Goal: Task Accomplishment & Management: Manage account settings

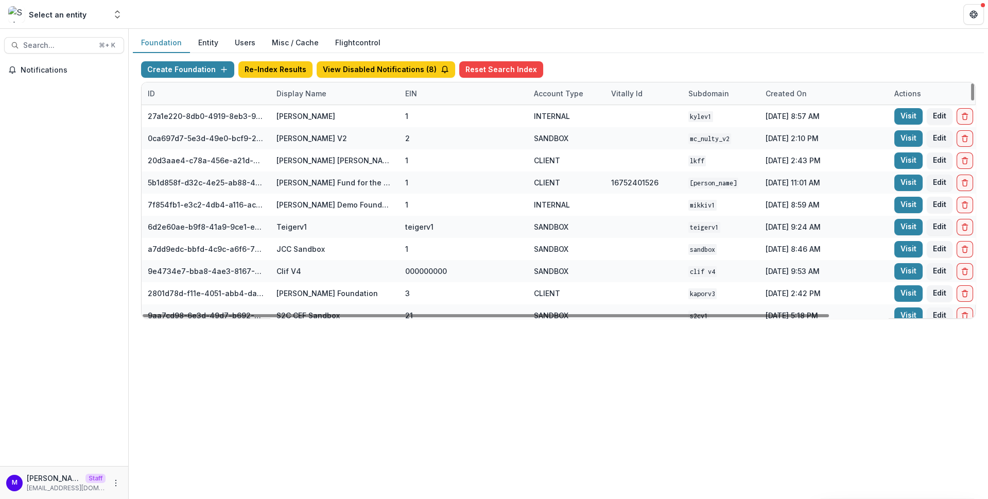
click at [296, 95] on div "Display Name" at bounding box center [301, 93] width 62 height 11
click at [303, 114] on input at bounding box center [334, 116] width 124 height 16
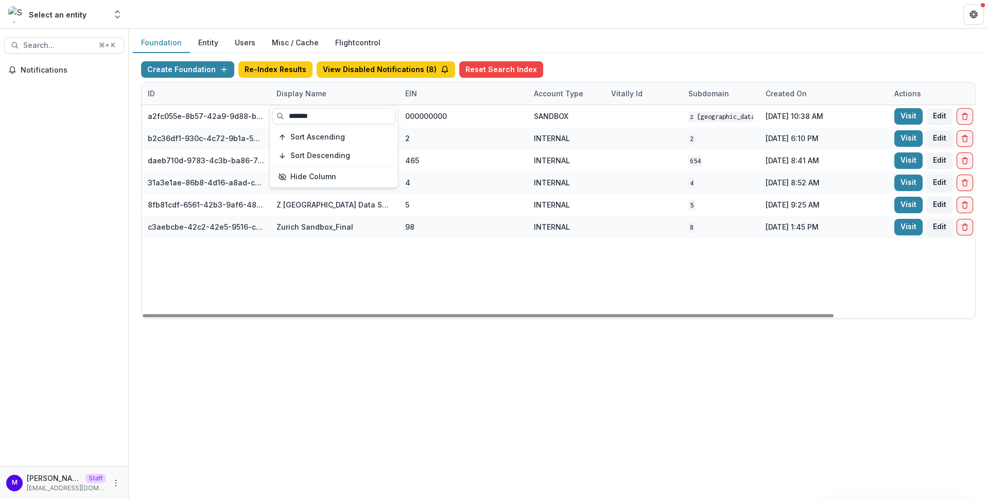
type input "******"
click at [494, 37] on div "Foundation Entity Users Misc / Cache Flightcontrol" at bounding box center [558, 43] width 851 height 20
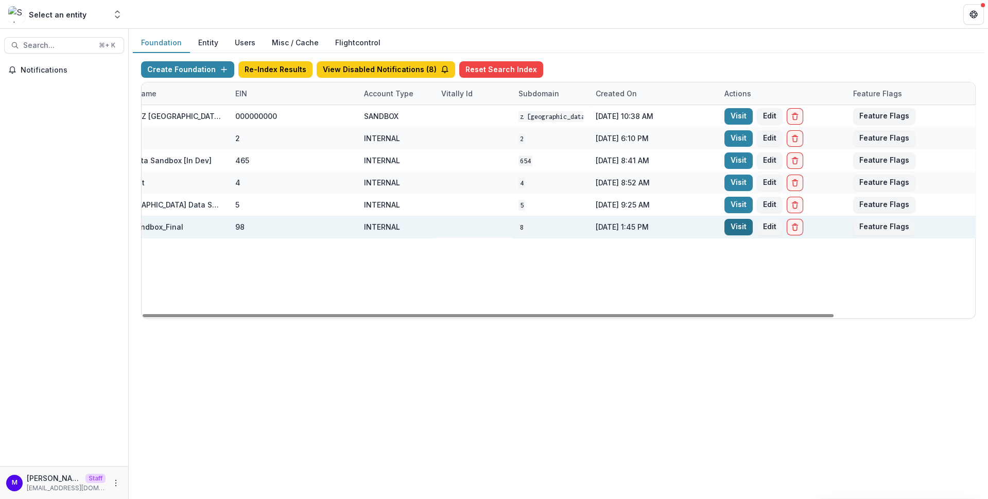
click at [738, 228] on link "Visit" at bounding box center [738, 227] width 28 height 16
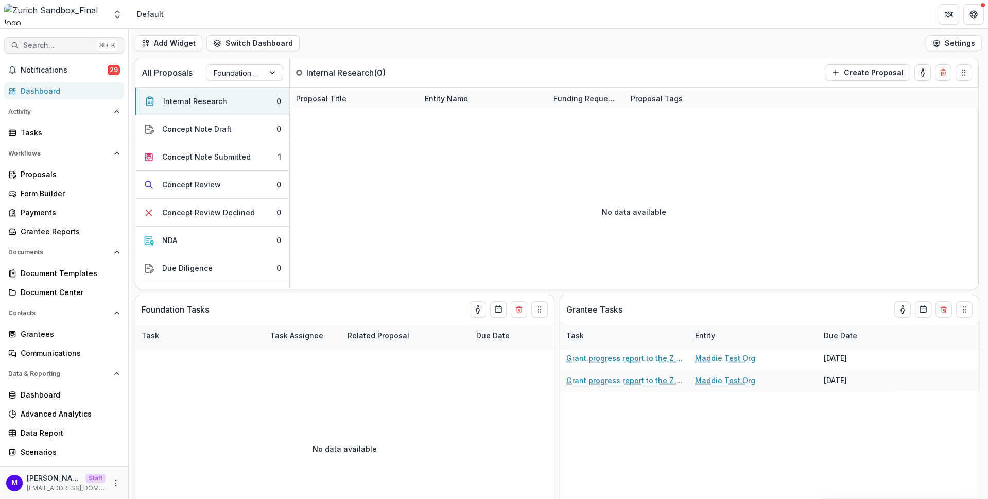
click at [83, 46] on span "Search..." at bounding box center [58, 45] width 70 height 9
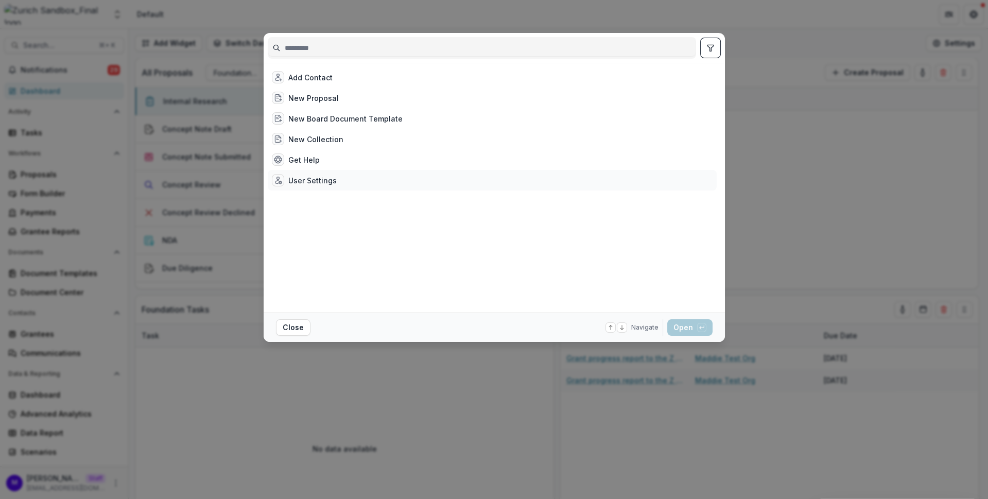
click at [308, 178] on div "User Settings" at bounding box center [312, 180] width 48 height 11
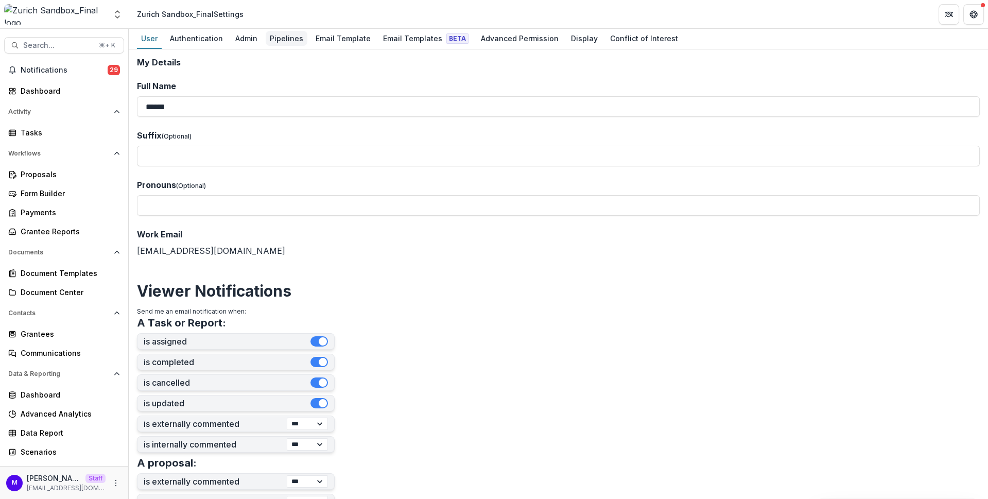
click at [285, 35] on div "Pipelines" at bounding box center [287, 38] width 42 height 15
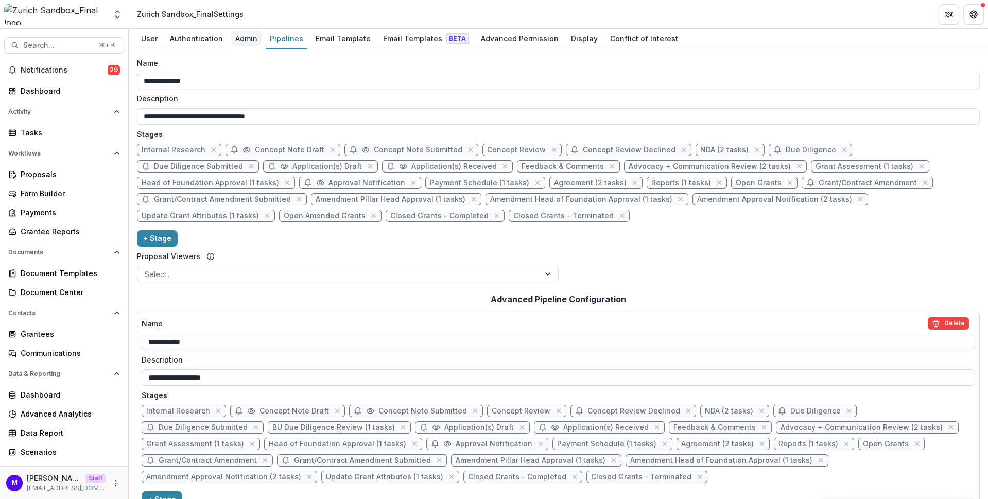
click at [252, 37] on div "Admin" at bounding box center [246, 38] width 30 height 15
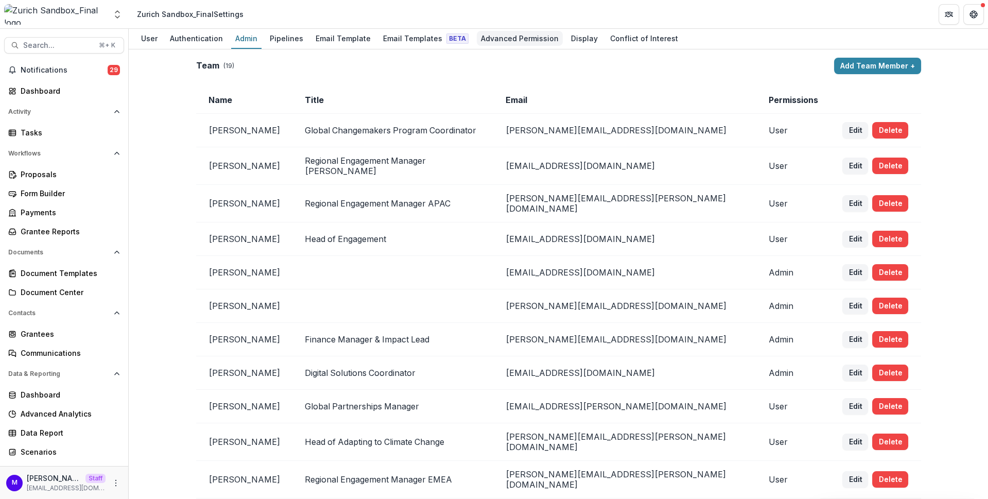
click at [489, 34] on div "Advanced Permission" at bounding box center [520, 38] width 86 height 15
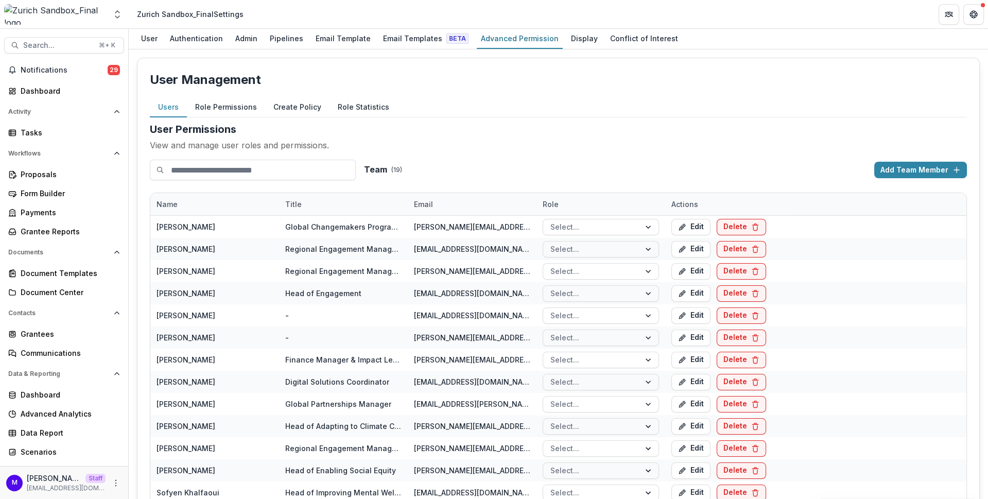
click at [235, 101] on button "Role Permissions" at bounding box center [226, 107] width 78 height 20
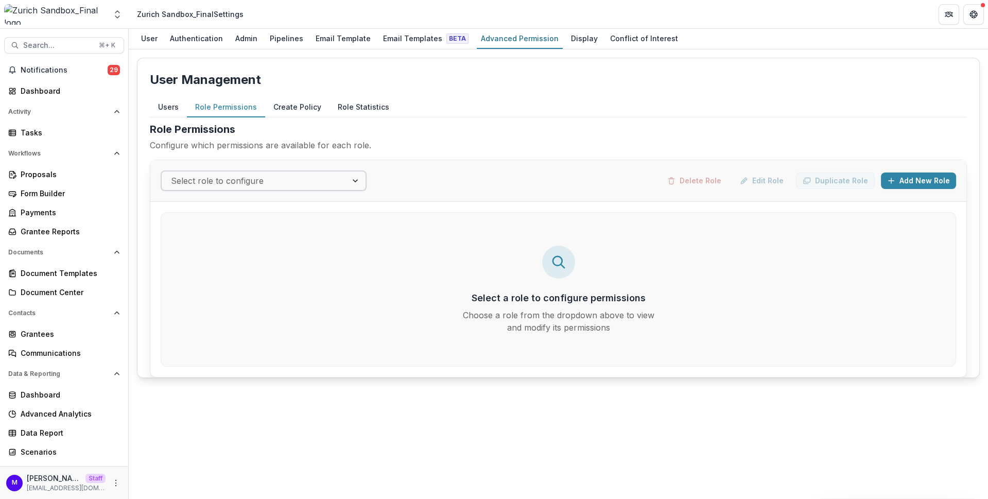
click at [344, 172] on div "Select role to configure" at bounding box center [254, 180] width 185 height 16
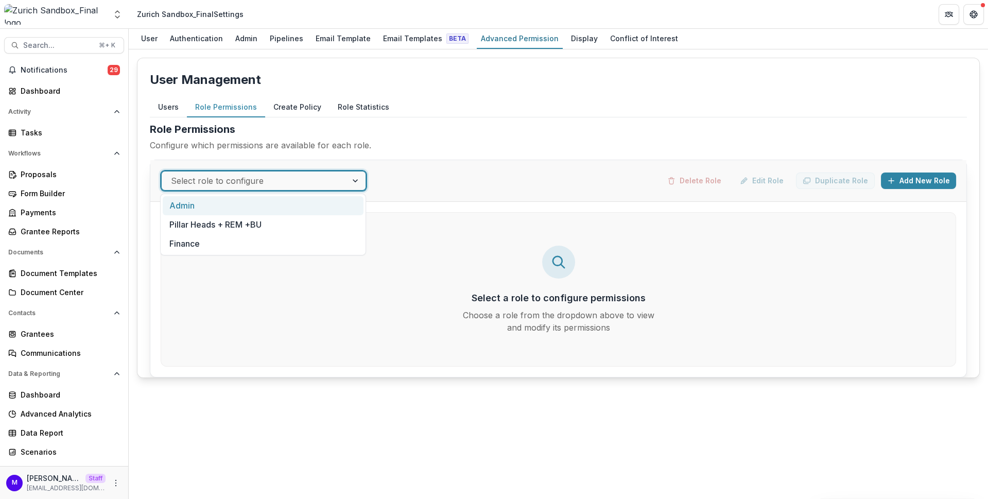
click at [323, 203] on div "Admin" at bounding box center [263, 205] width 201 height 19
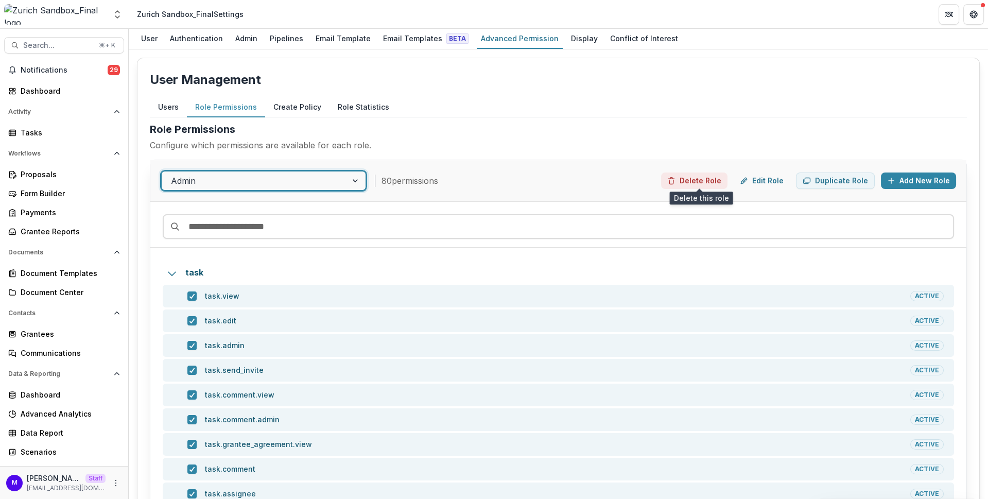
click at [708, 177] on button "Delete Role" at bounding box center [694, 180] width 66 height 16
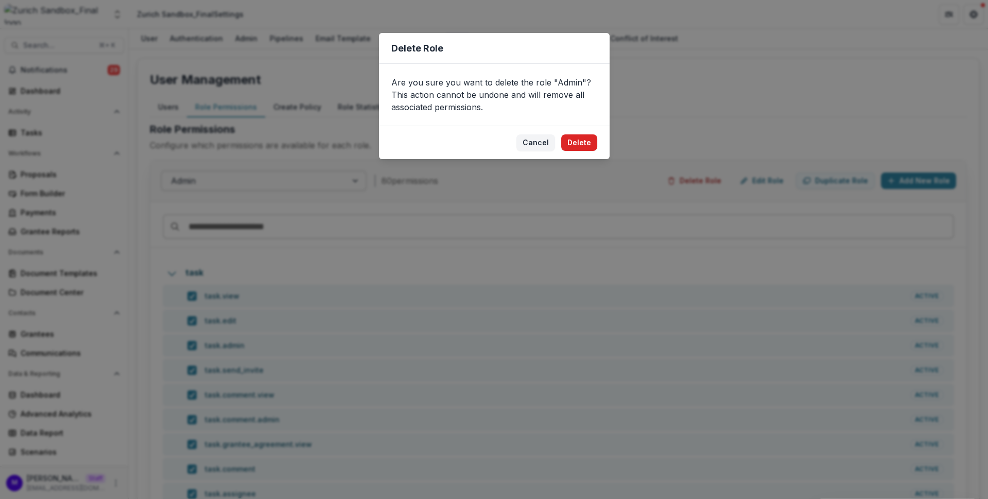
click at [581, 140] on button "Delete" at bounding box center [579, 142] width 36 height 16
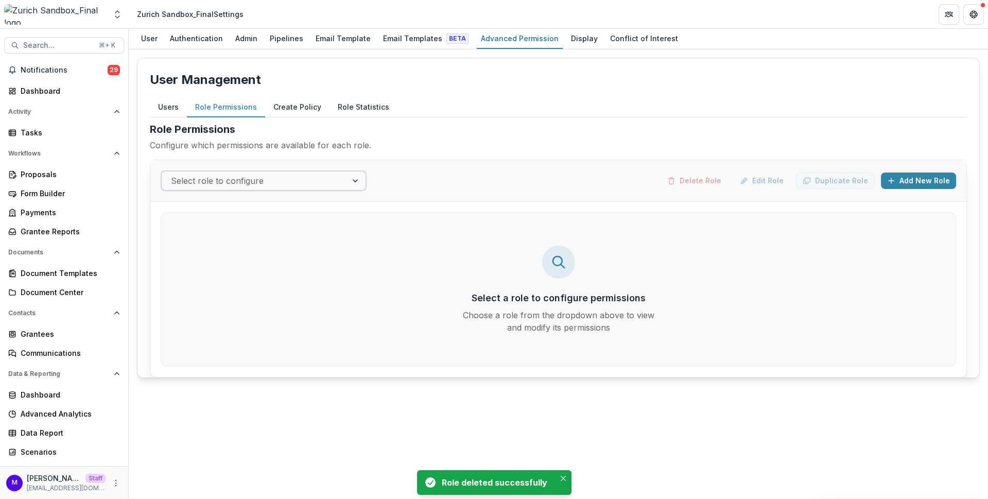
click at [352, 176] on div at bounding box center [356, 180] width 19 height 19
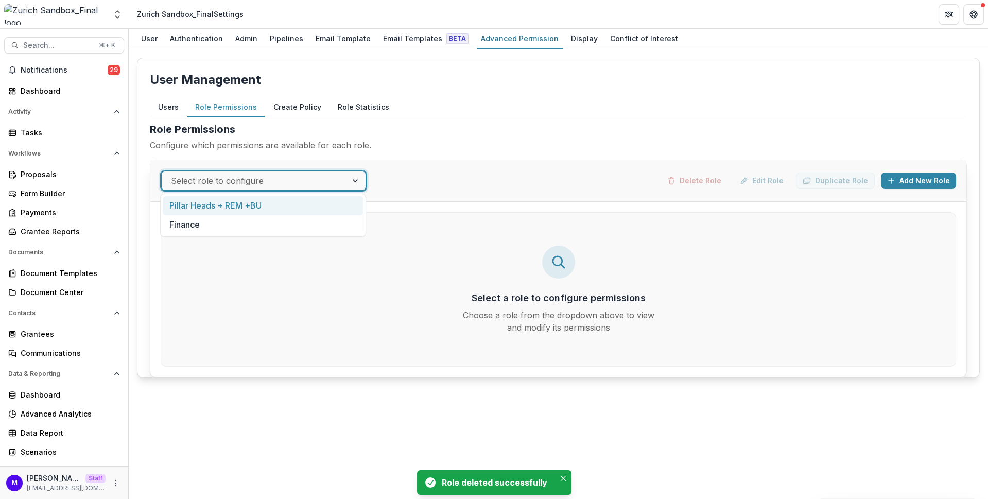
click at [326, 204] on div "Pillar Heads + REM +BU" at bounding box center [263, 205] width 201 height 19
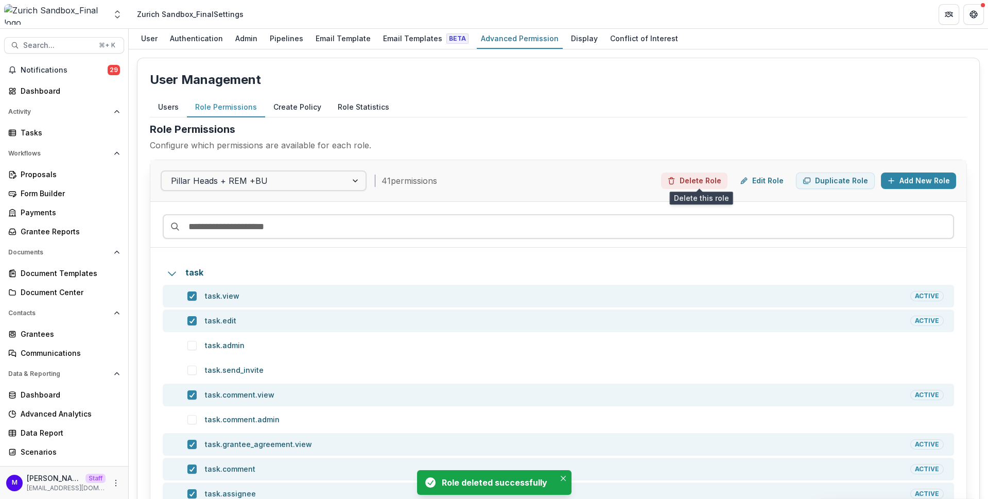
click at [702, 180] on button "Delete Role" at bounding box center [694, 180] width 66 height 16
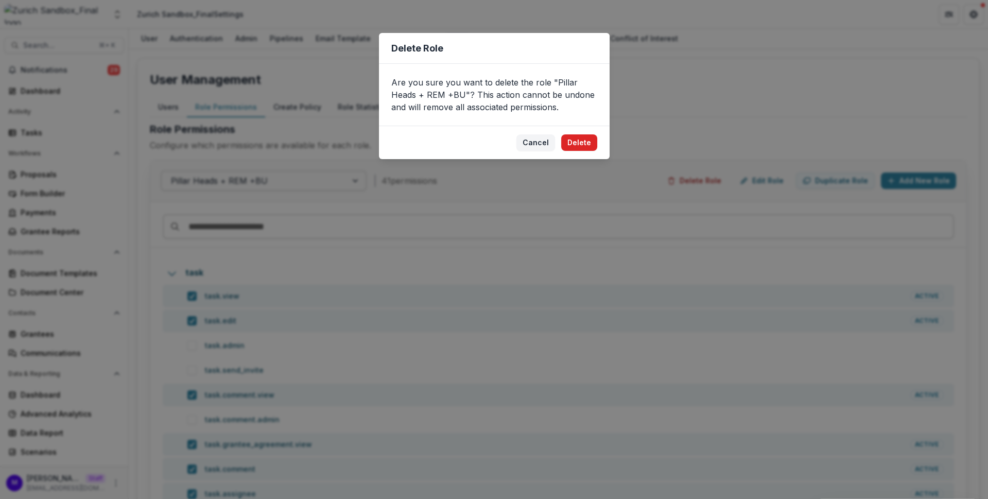
click at [580, 140] on button "Delete" at bounding box center [579, 142] width 36 height 16
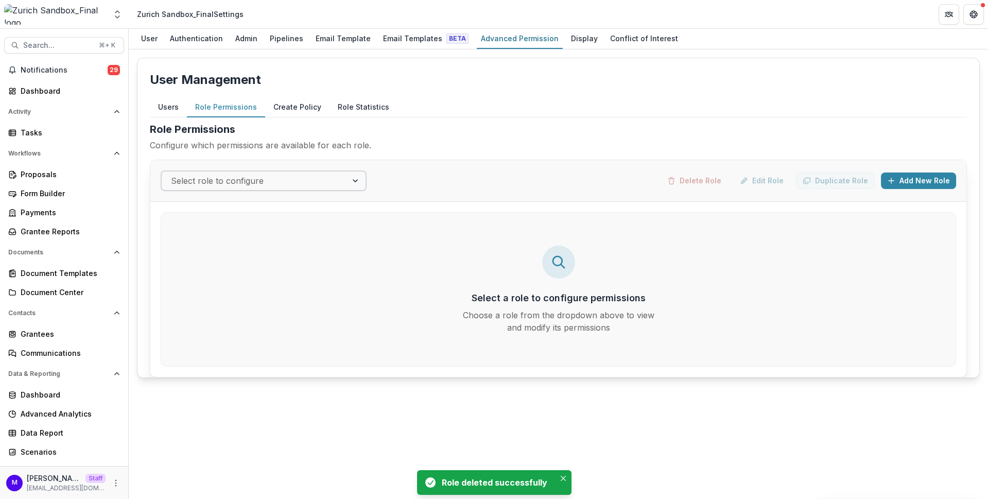
click at [308, 182] on div at bounding box center [254, 181] width 167 height 14
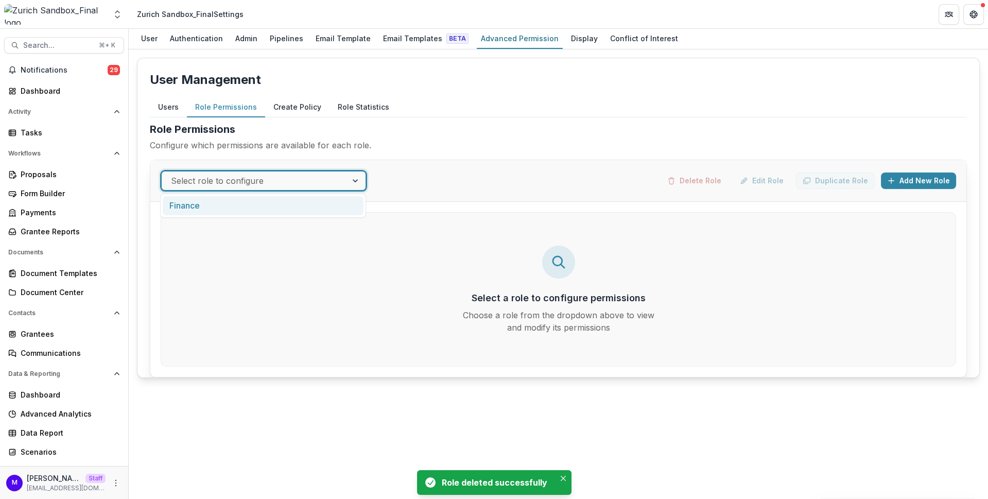
click at [303, 205] on div "Finance" at bounding box center [263, 205] width 201 height 19
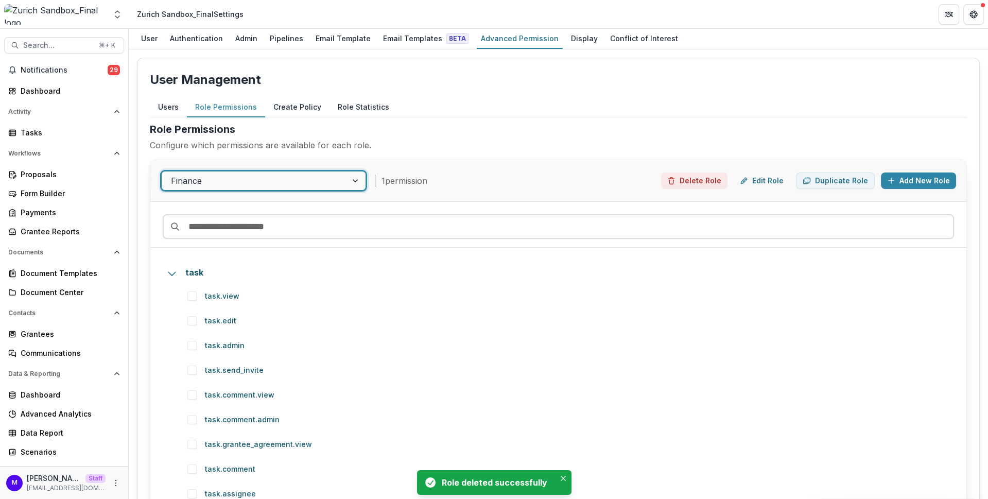
click at [699, 178] on button "Delete Role" at bounding box center [694, 180] width 66 height 16
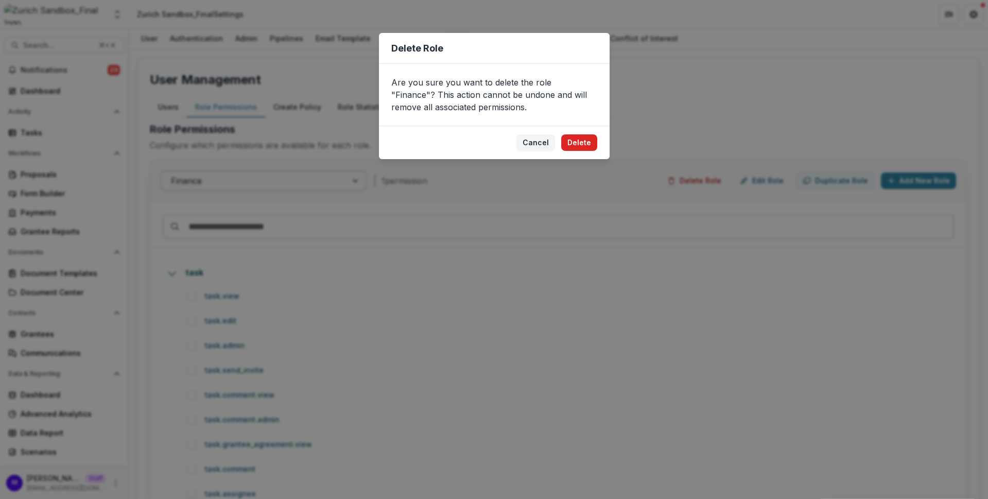
click at [587, 139] on button "Delete" at bounding box center [579, 142] width 36 height 16
